Goal: Navigation & Orientation: Find specific page/section

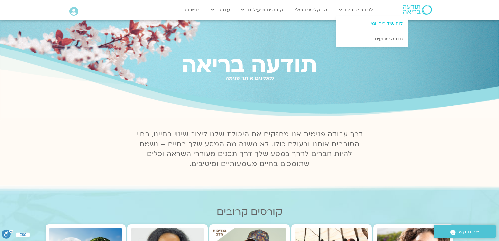
click at [381, 23] on link "לוח שידורים יומי" at bounding box center [372, 23] width 72 height 15
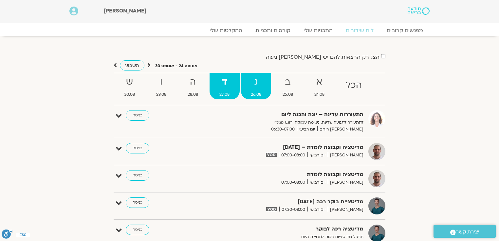
click at [255, 82] on strong "ג" at bounding box center [256, 82] width 30 height 15
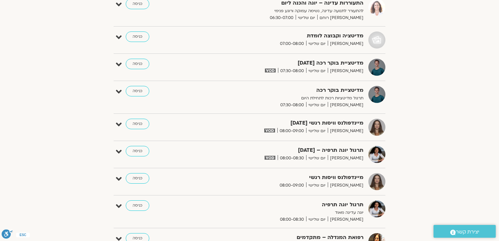
scroll to position [26, 0]
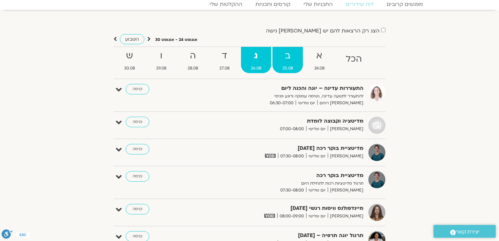
click at [287, 51] on strong "ב" at bounding box center [288, 55] width 30 height 15
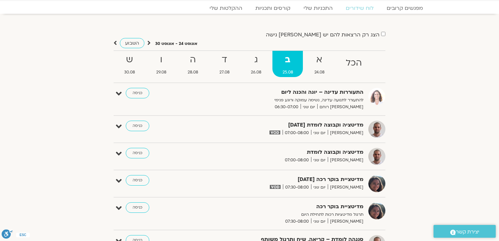
scroll to position [0, 0]
